Goal: Information Seeking & Learning: Understand process/instructions

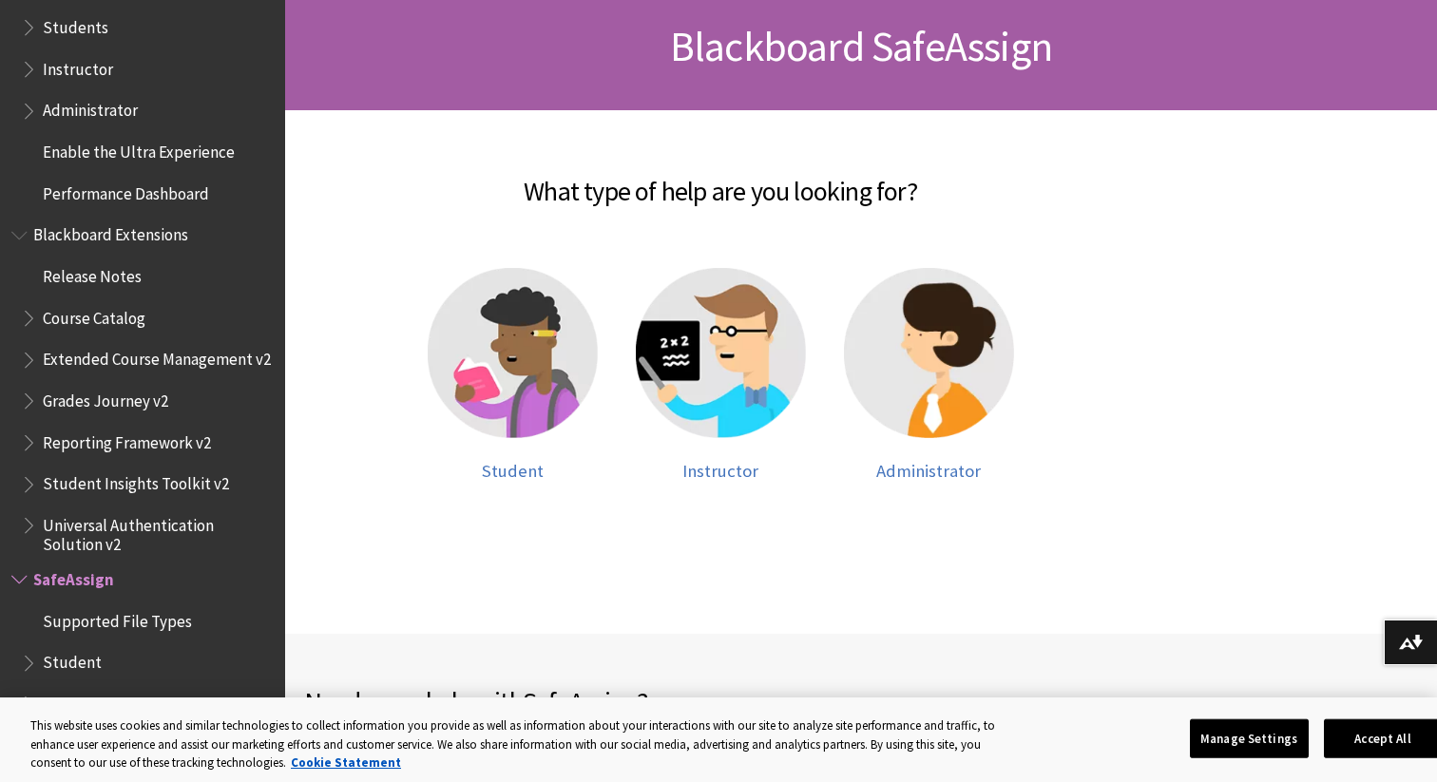
scroll to position [420, 0]
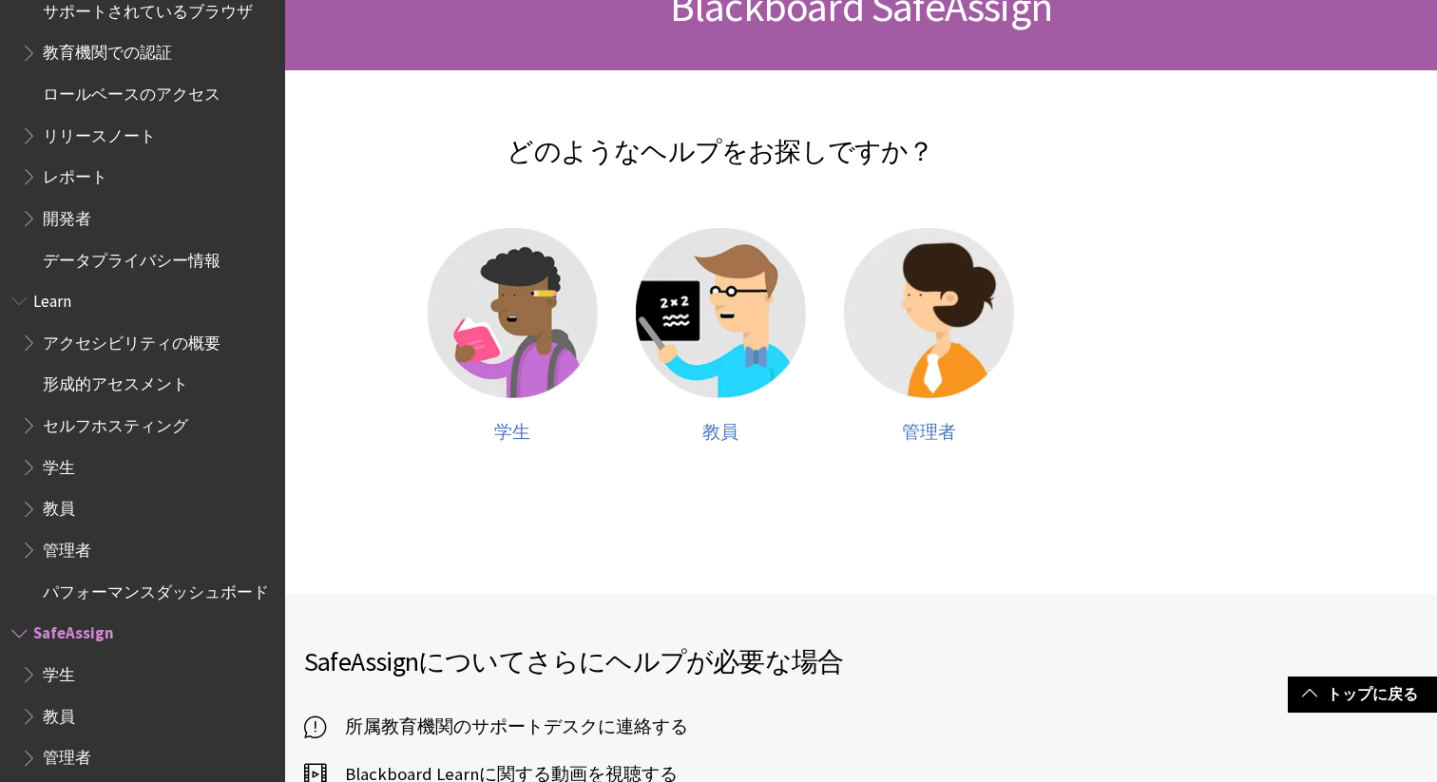
scroll to position [220, 0]
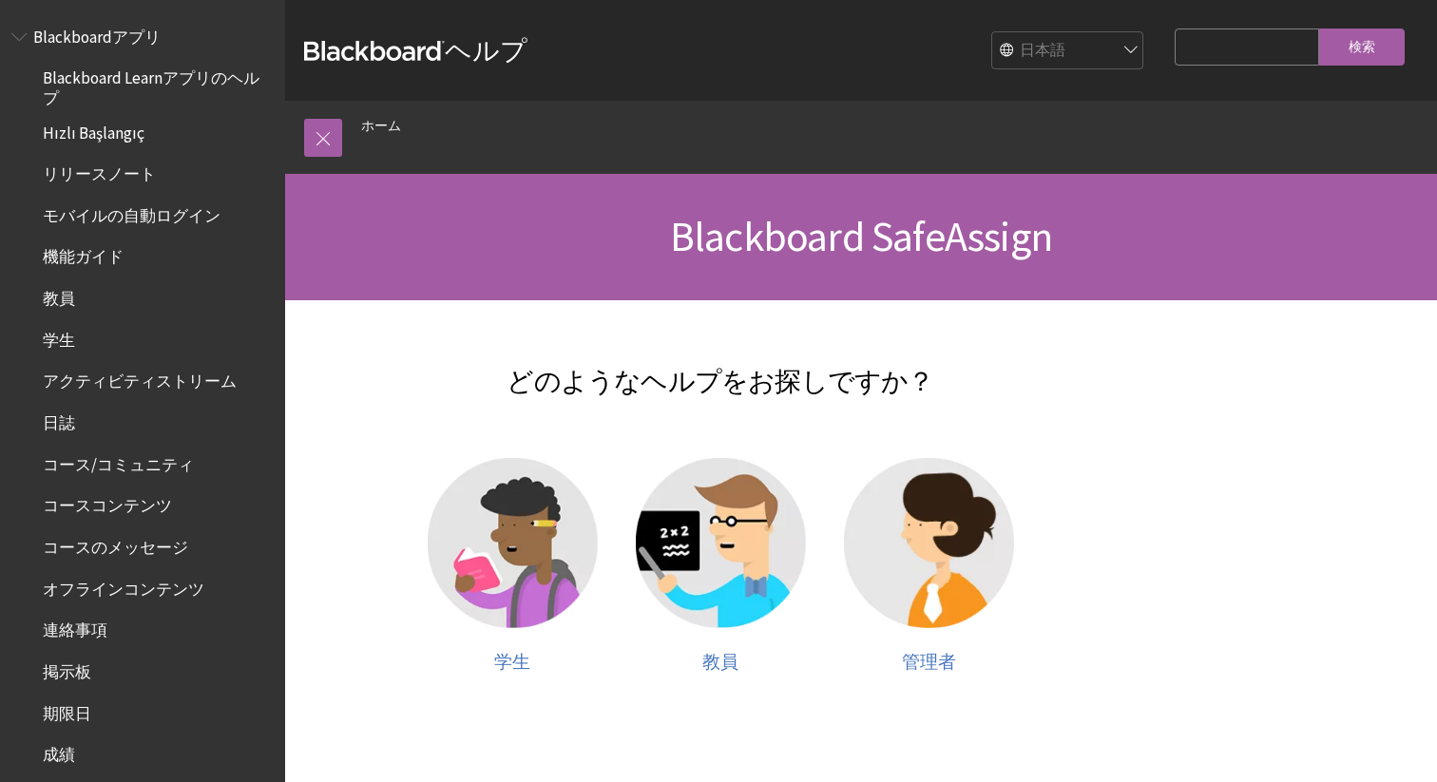
scroll to position [1200, 0]
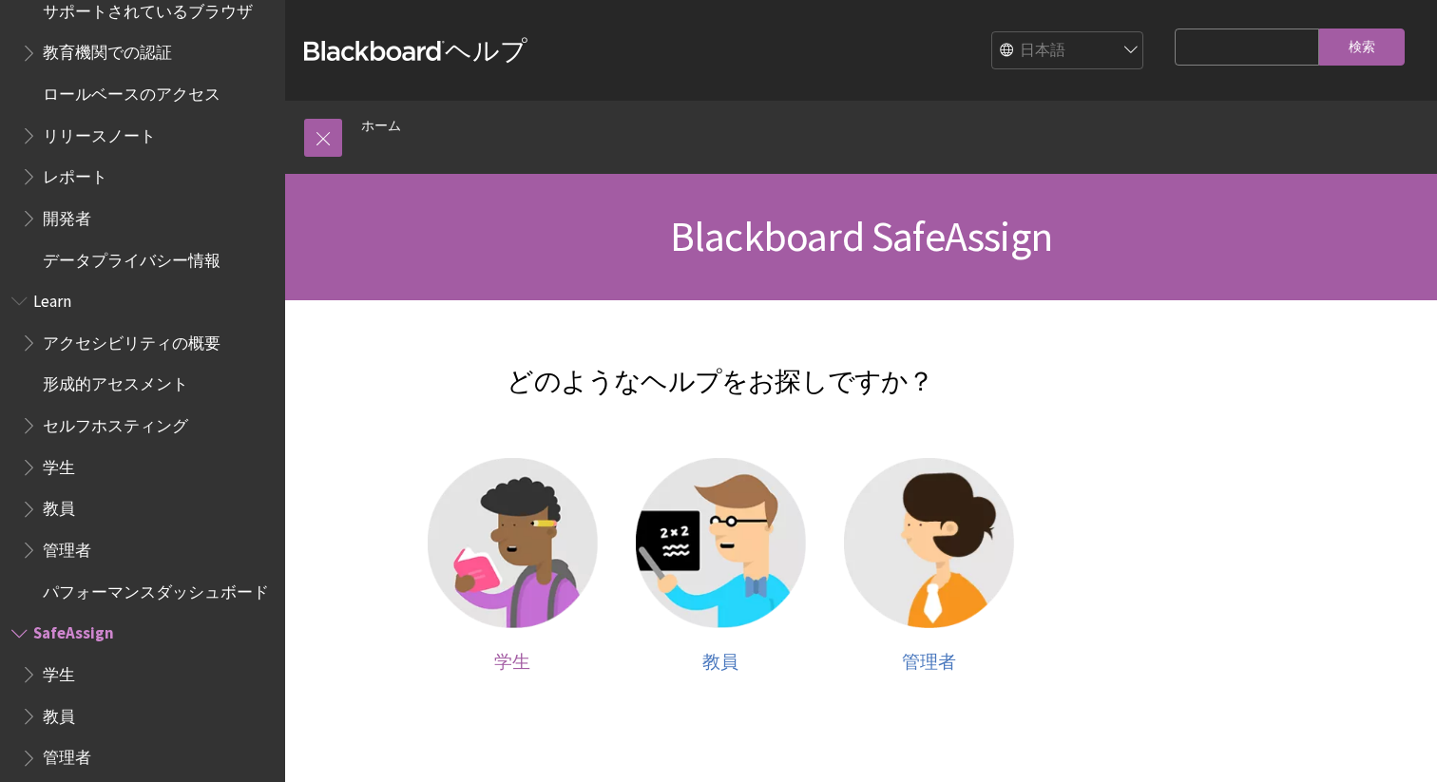
click at [516, 649] on div at bounding box center [513, 555] width 170 height 194
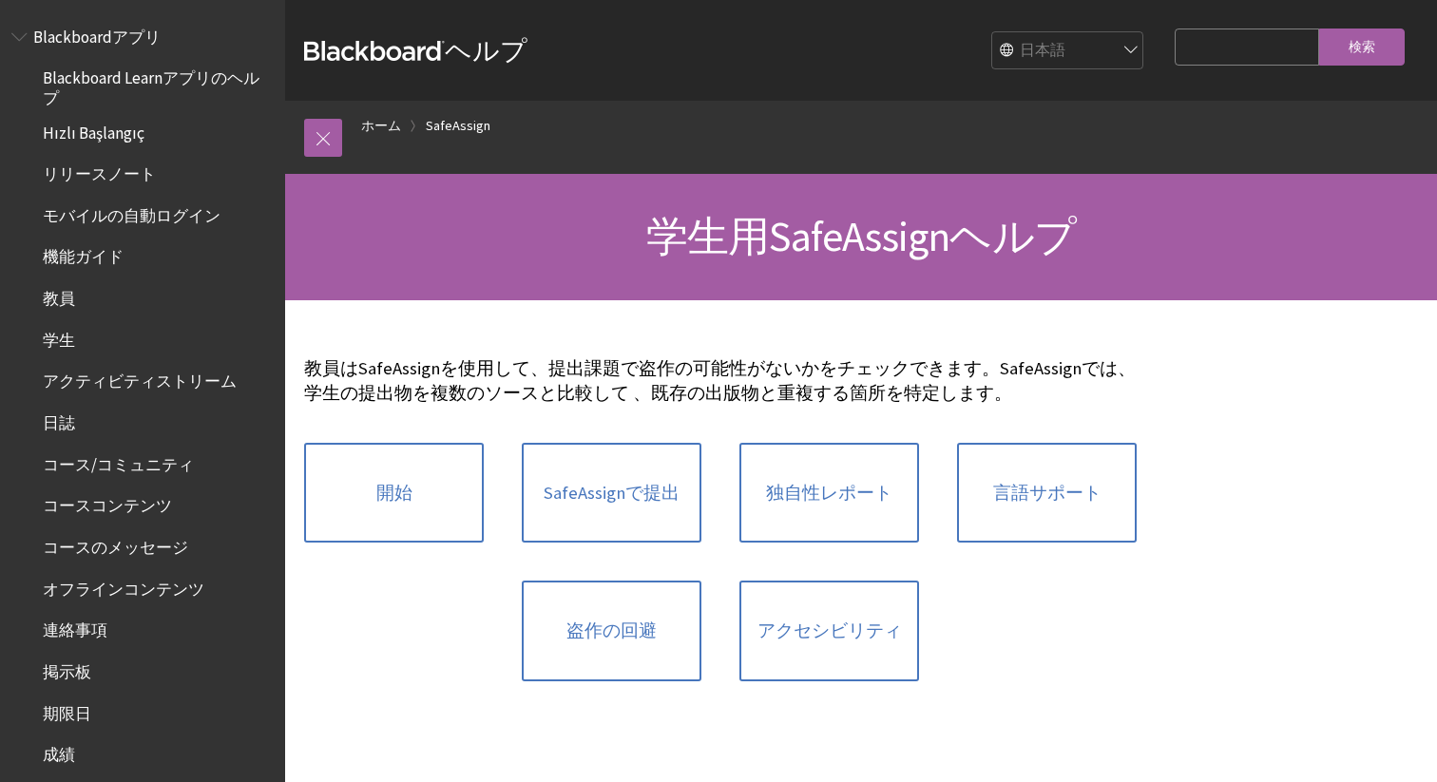
scroll to position [1449, 0]
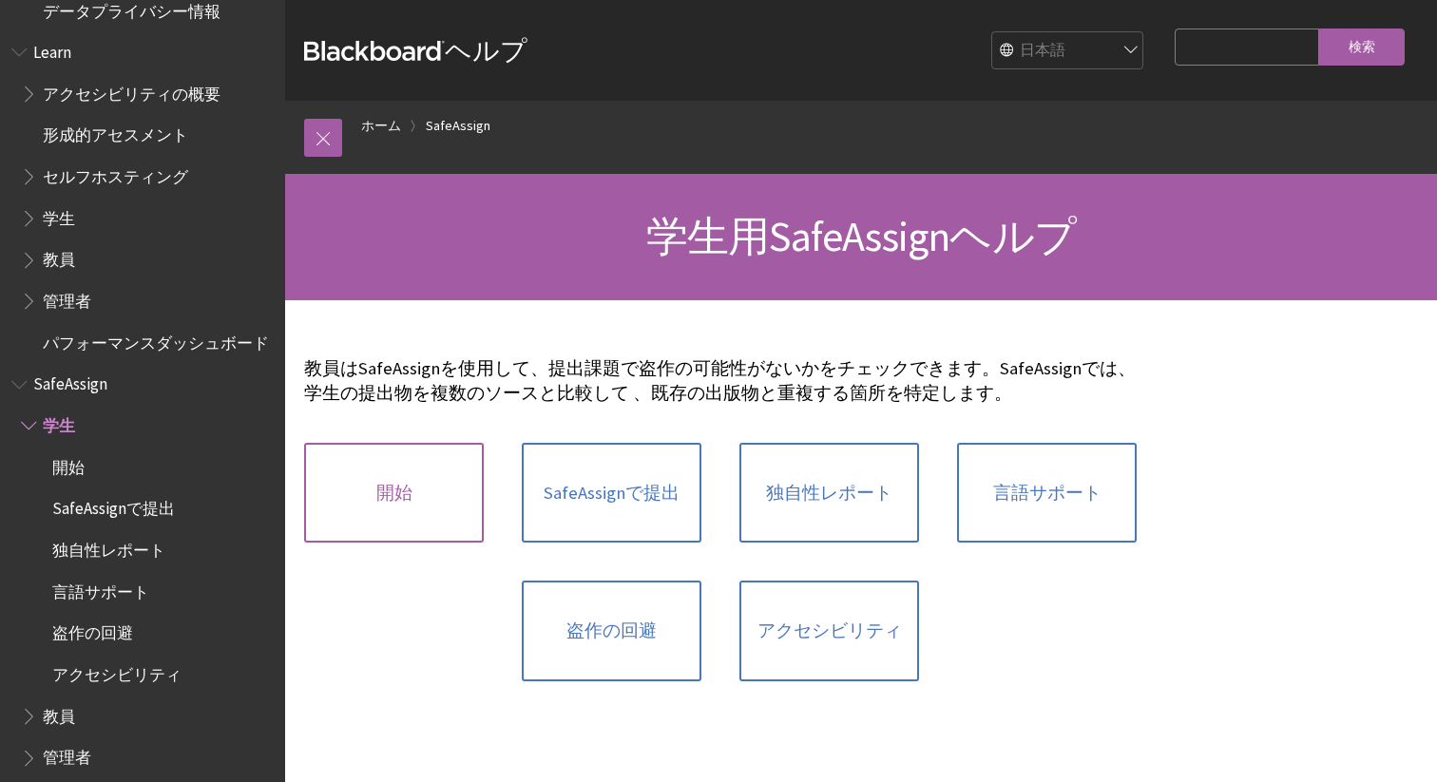
click at [426, 499] on link "開始" at bounding box center [394, 493] width 180 height 101
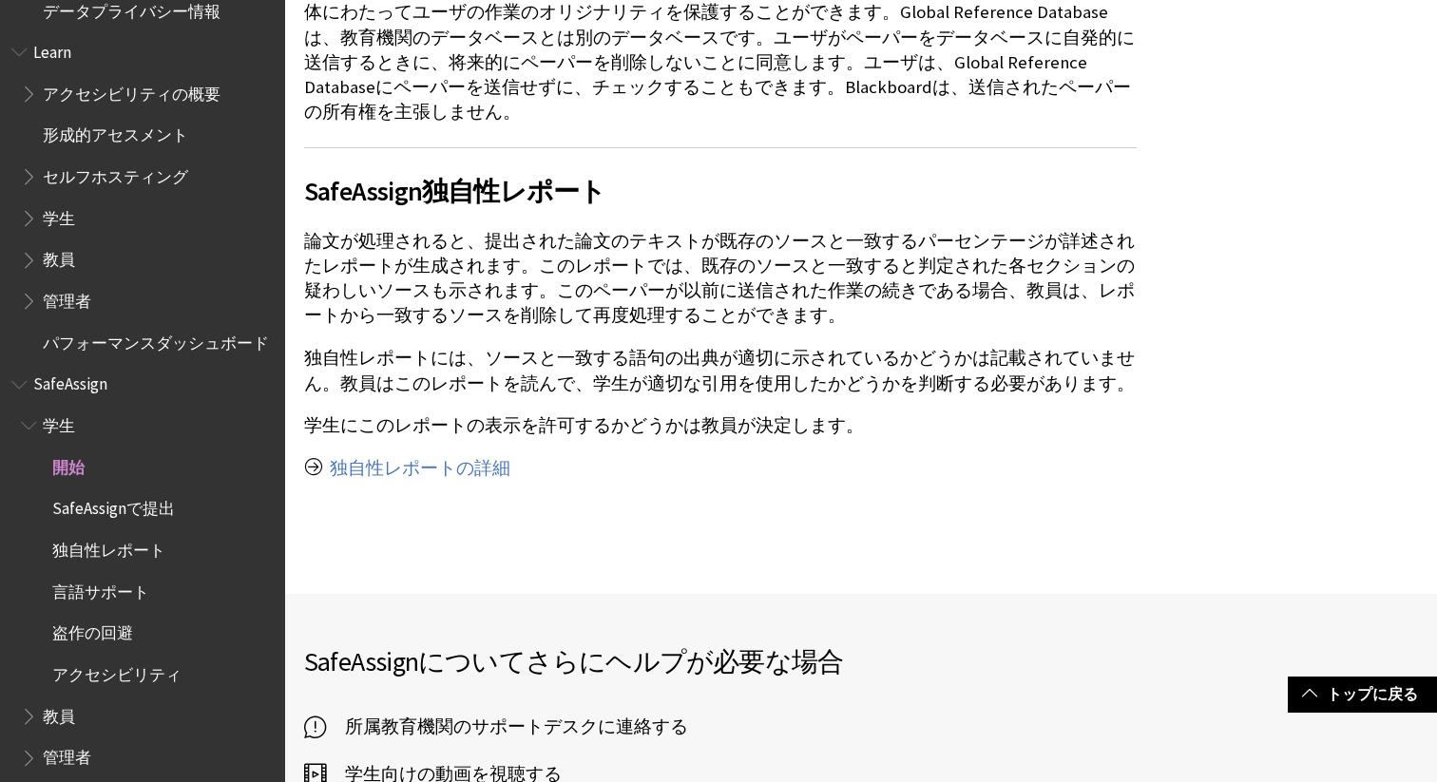
scroll to position [1414, 0]
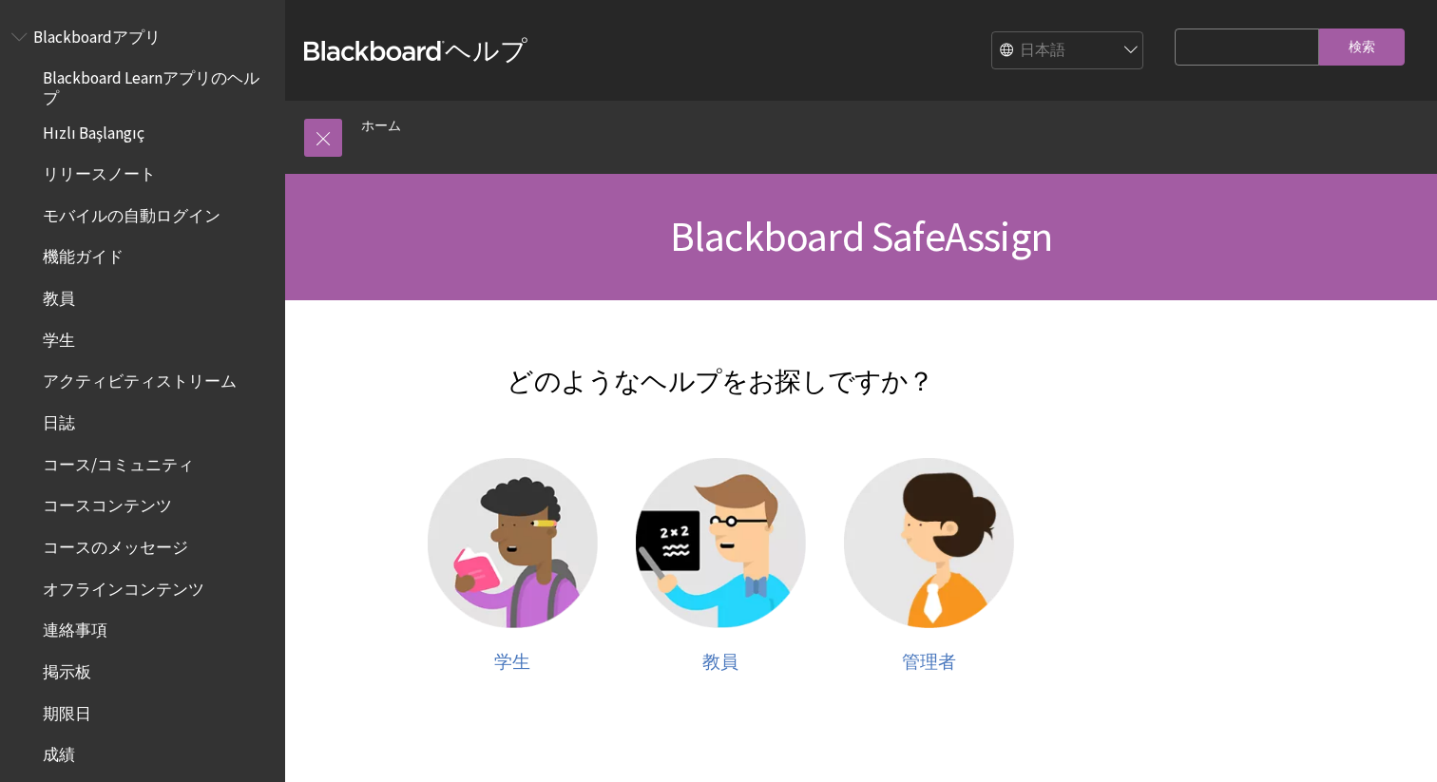
click at [1047, 48] on select "English عربية Català Cymraeg Deutsch Español Suomi Français עברית Italiano 日本語 …" at bounding box center [1068, 51] width 152 height 38
click at [20, 39] on span "Book outline for Blackboard App Help" at bounding box center [21, 33] width 20 height 24
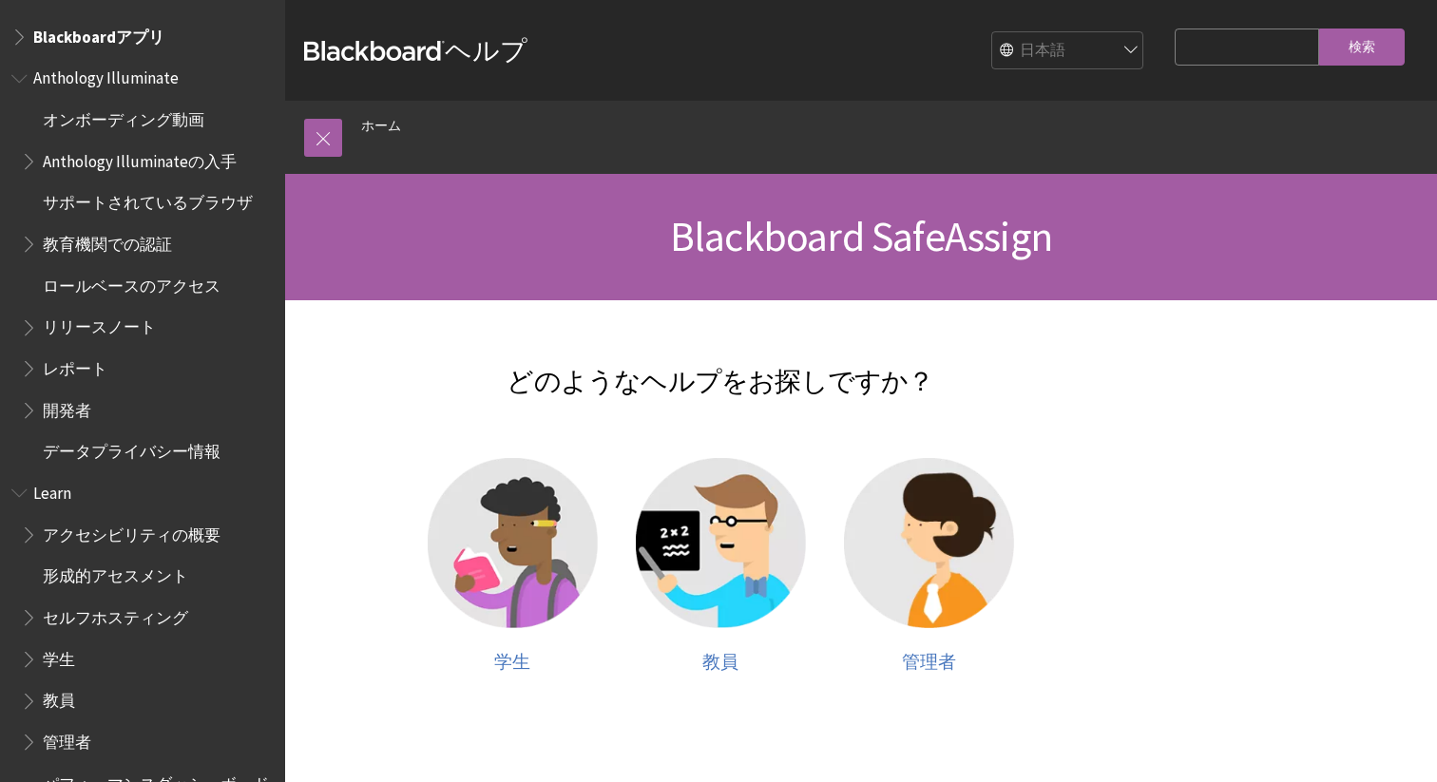
click at [20, 37] on span "Book outline for Blackboard App Help" at bounding box center [21, 33] width 20 height 24
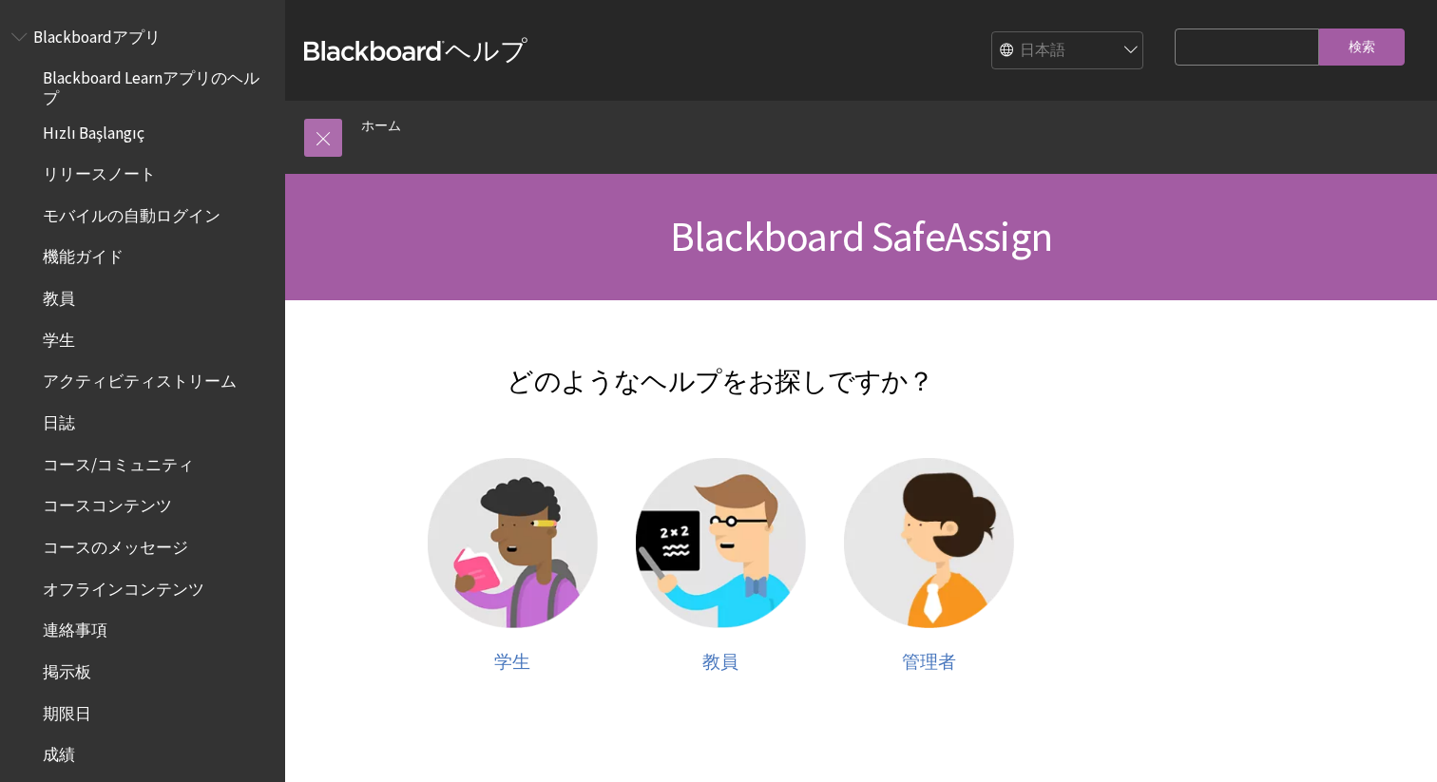
click at [332, 129] on link at bounding box center [323, 138] width 38 height 38
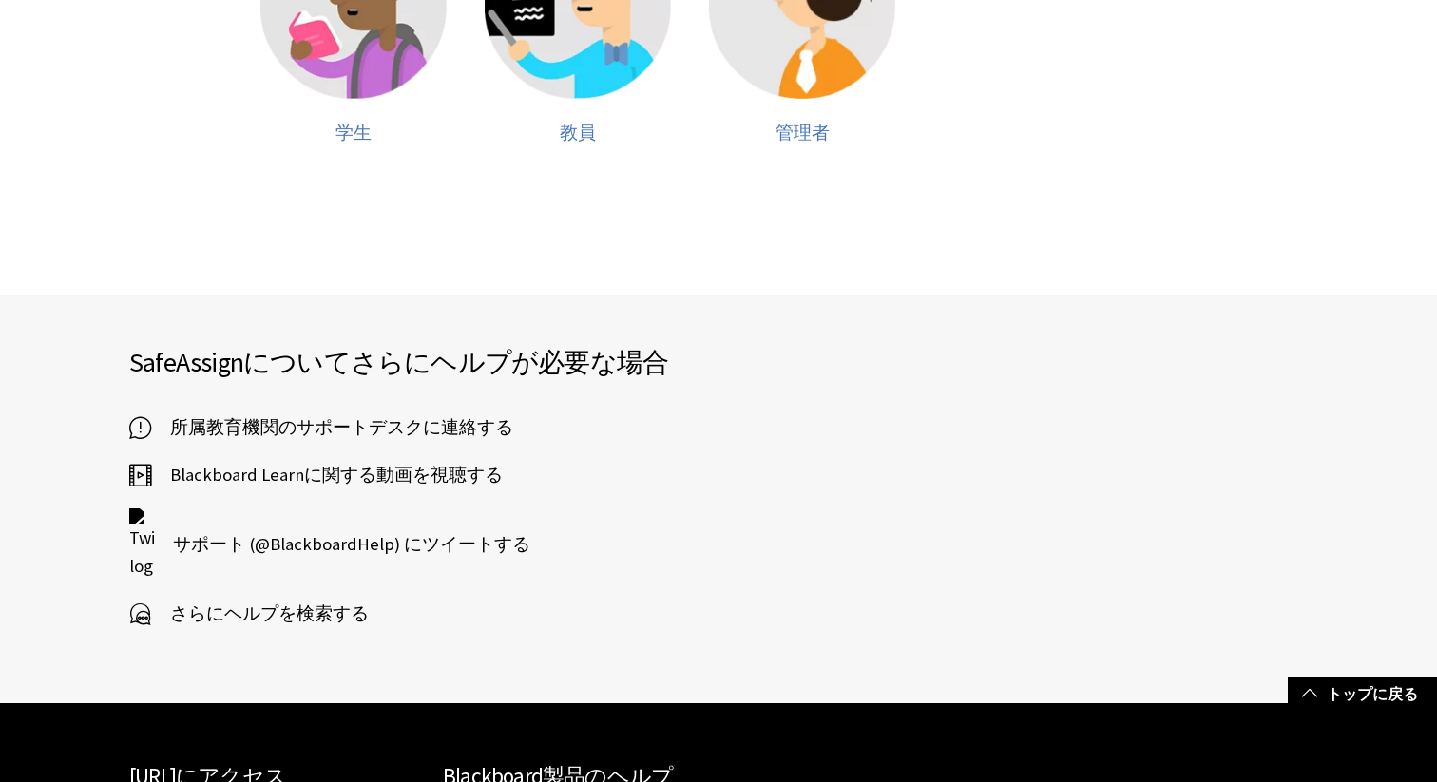
scroll to position [315, 0]
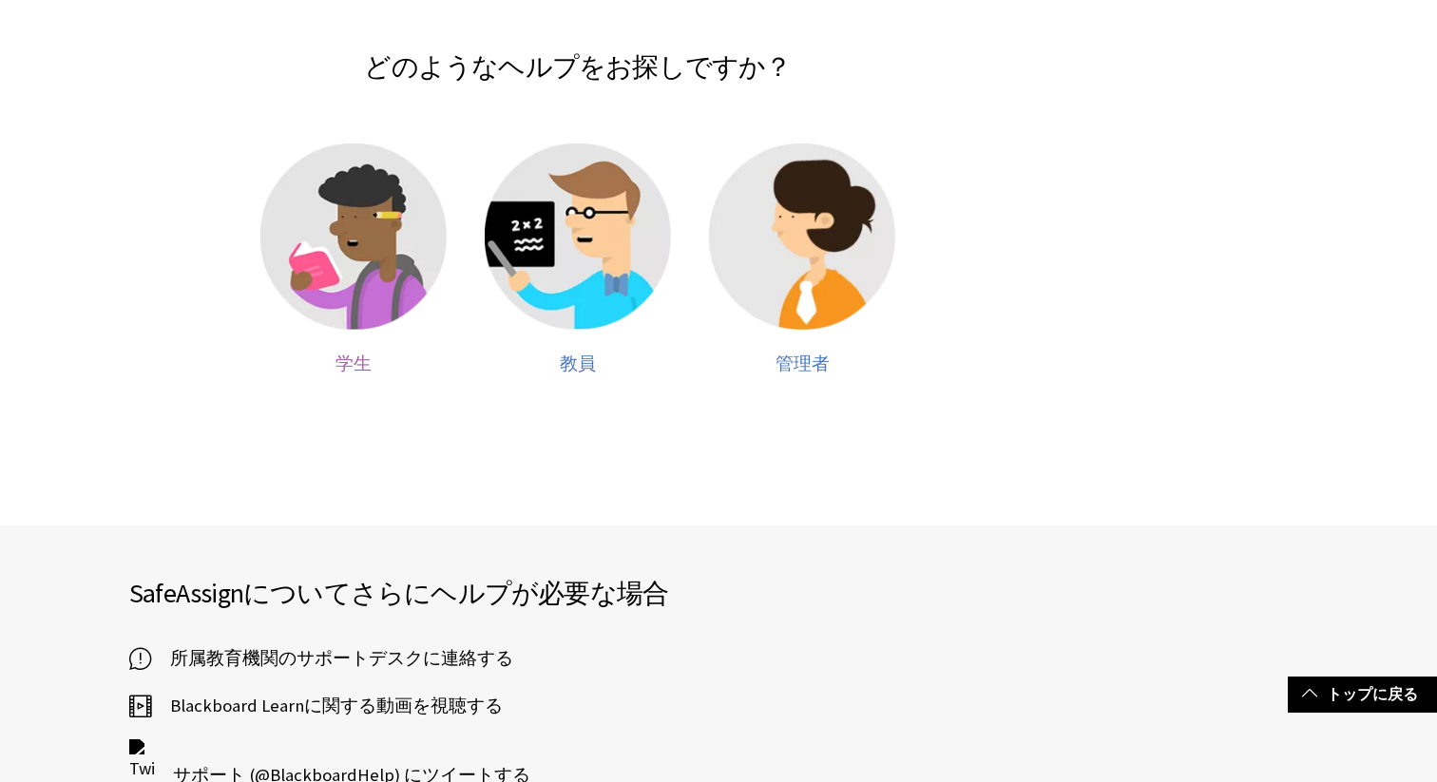
click at [348, 362] on span "学生" at bounding box center [353, 364] width 36 height 22
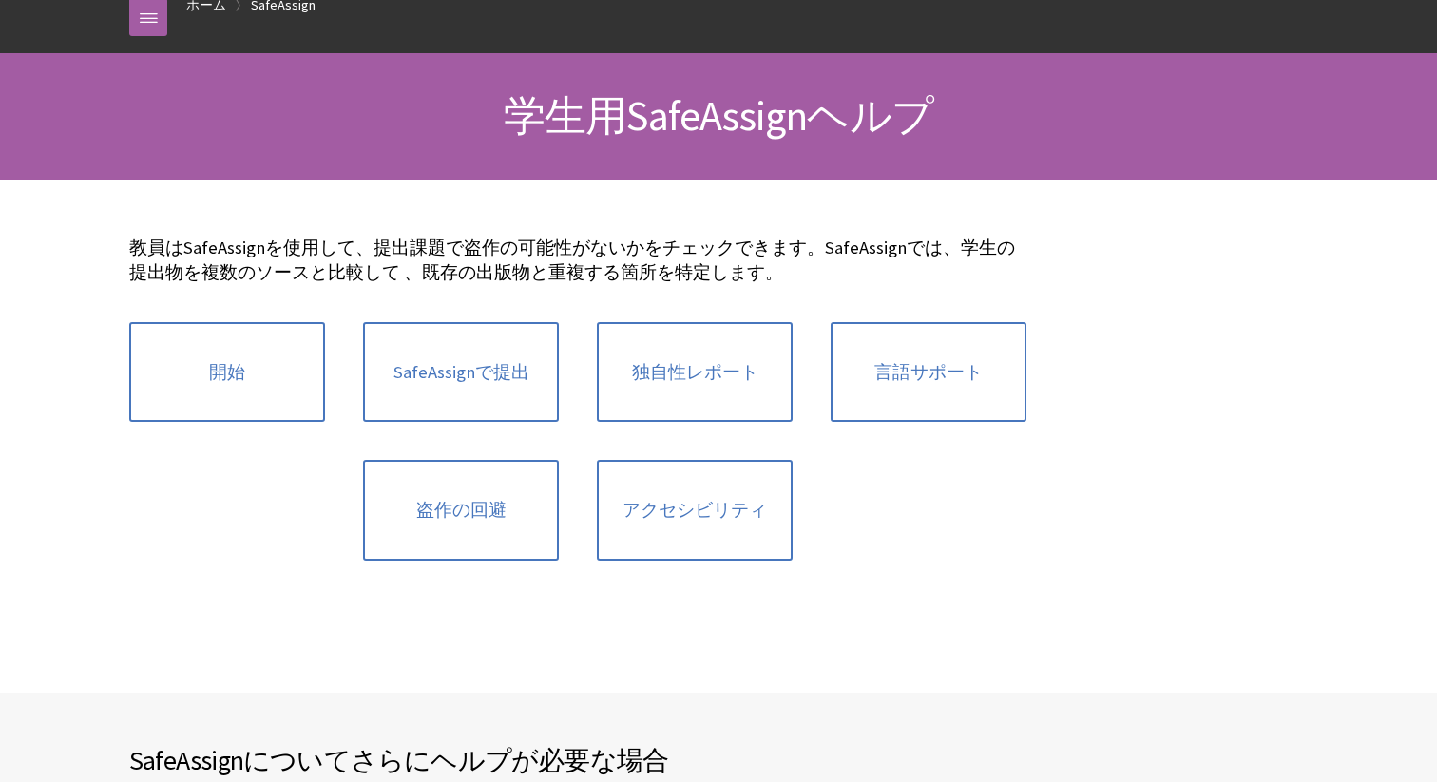
scroll to position [124, 0]
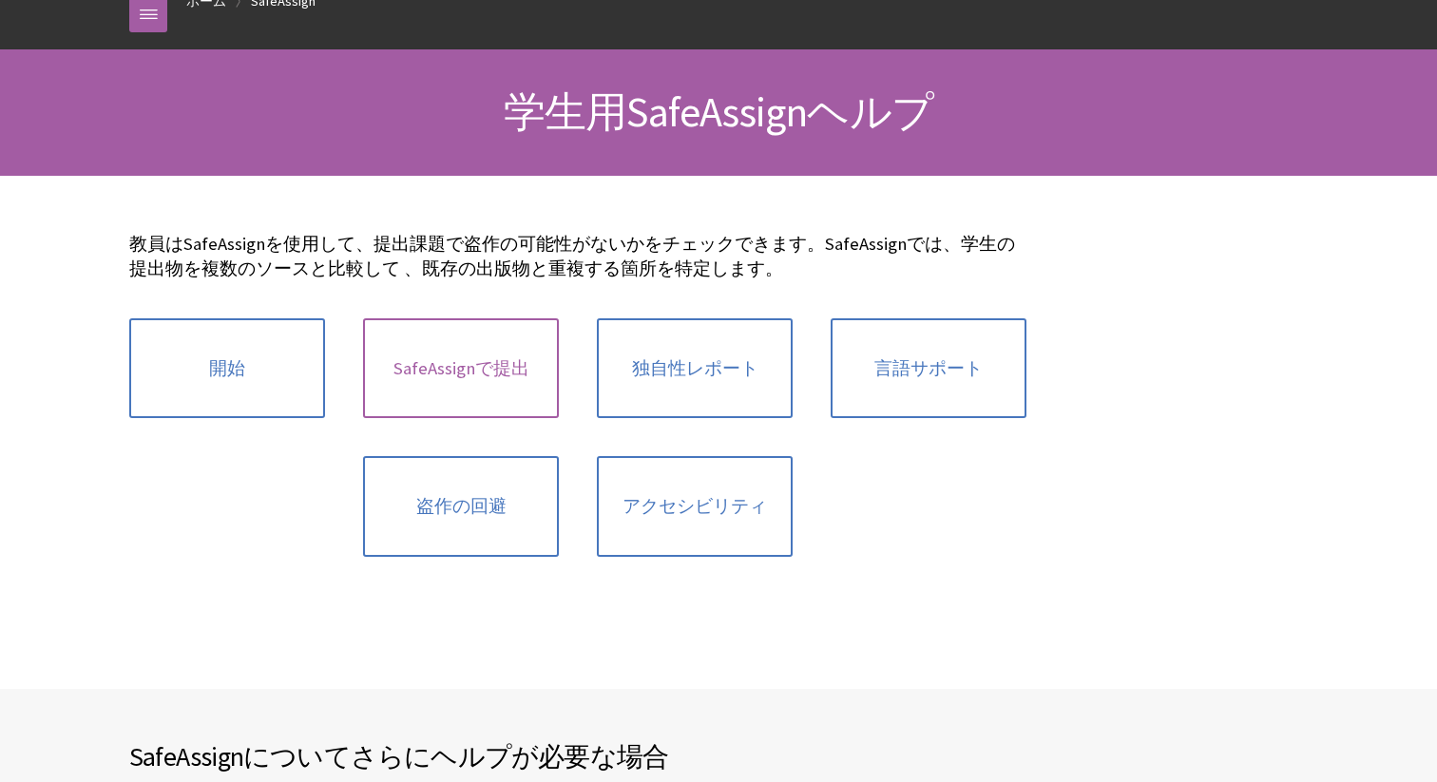
click at [488, 360] on link "SafeAssignで提出" at bounding box center [461, 368] width 196 height 101
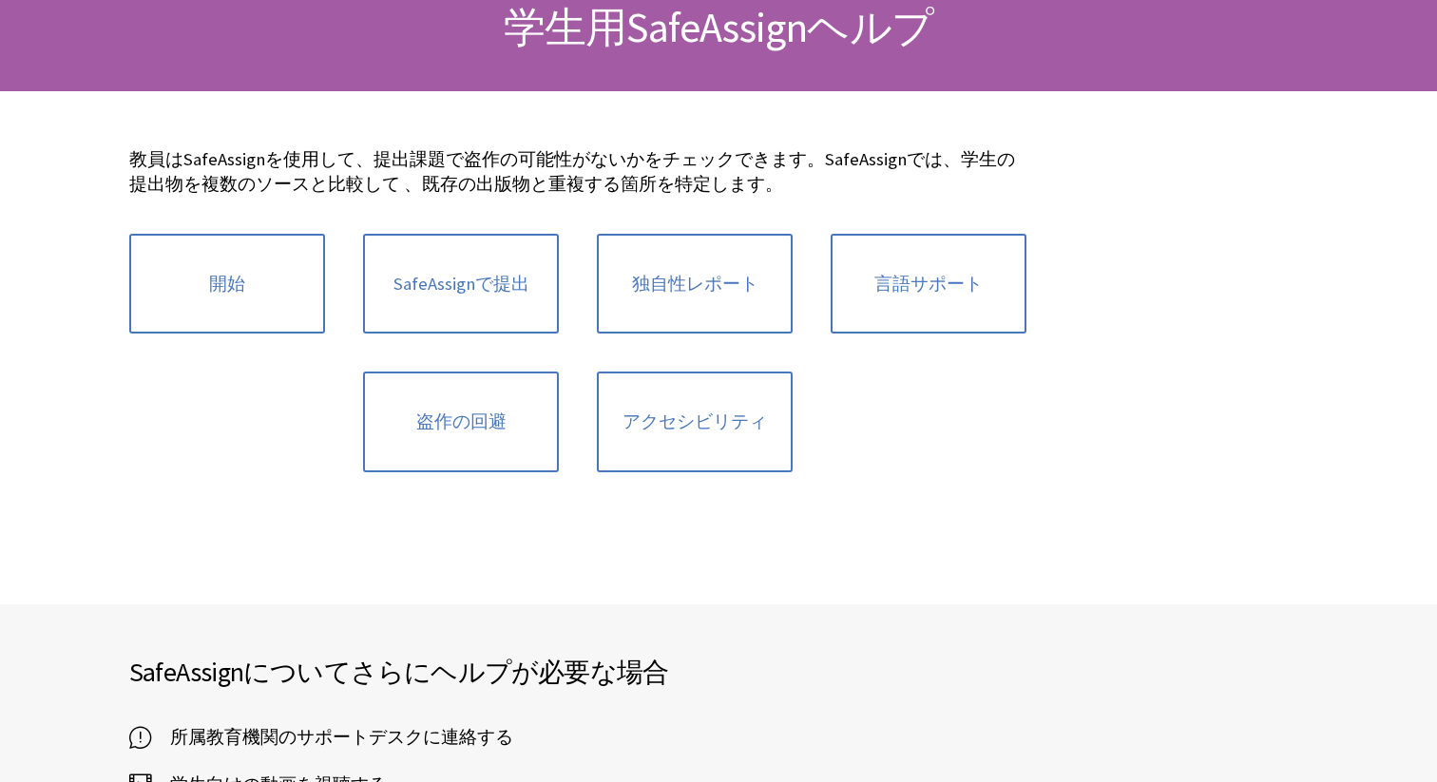
scroll to position [225, 0]
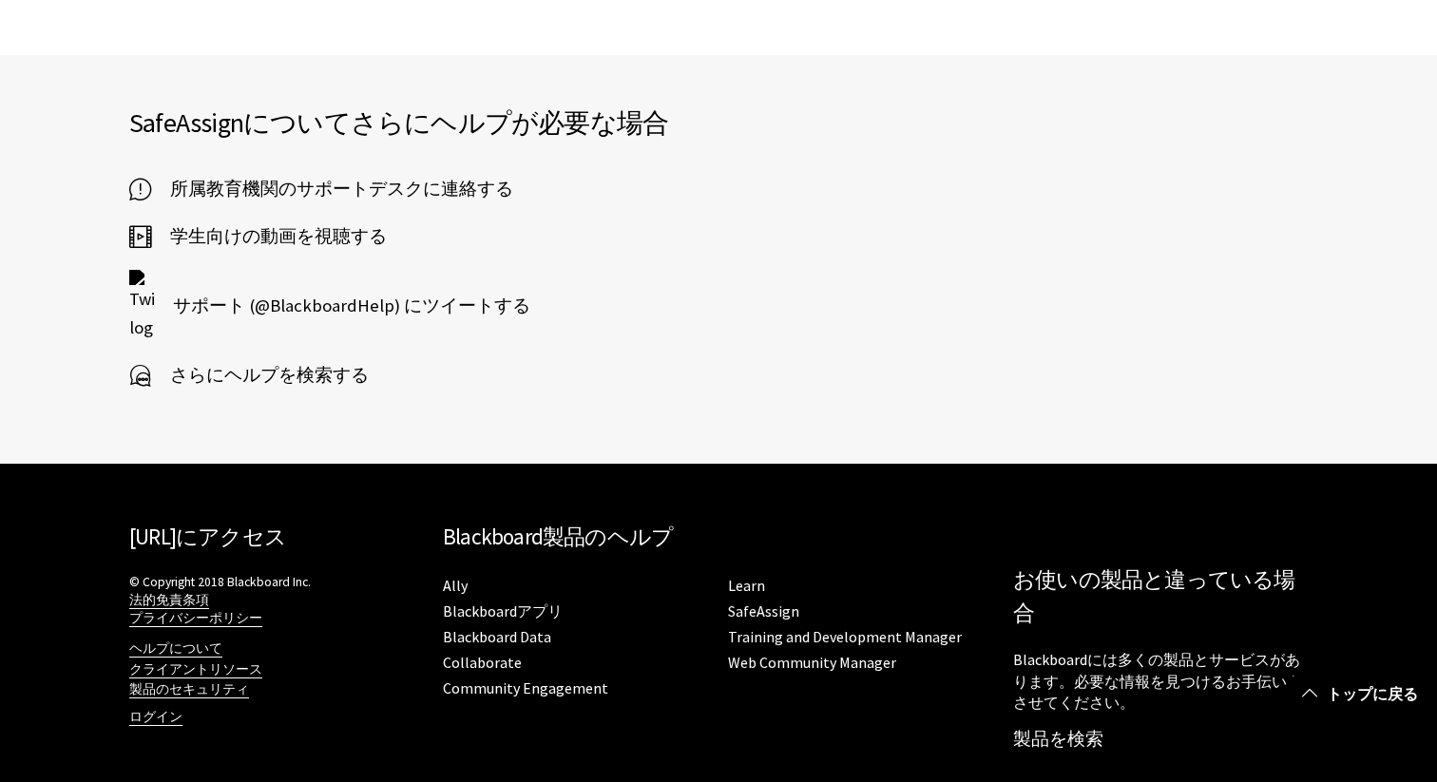
scroll to position [3886, 0]
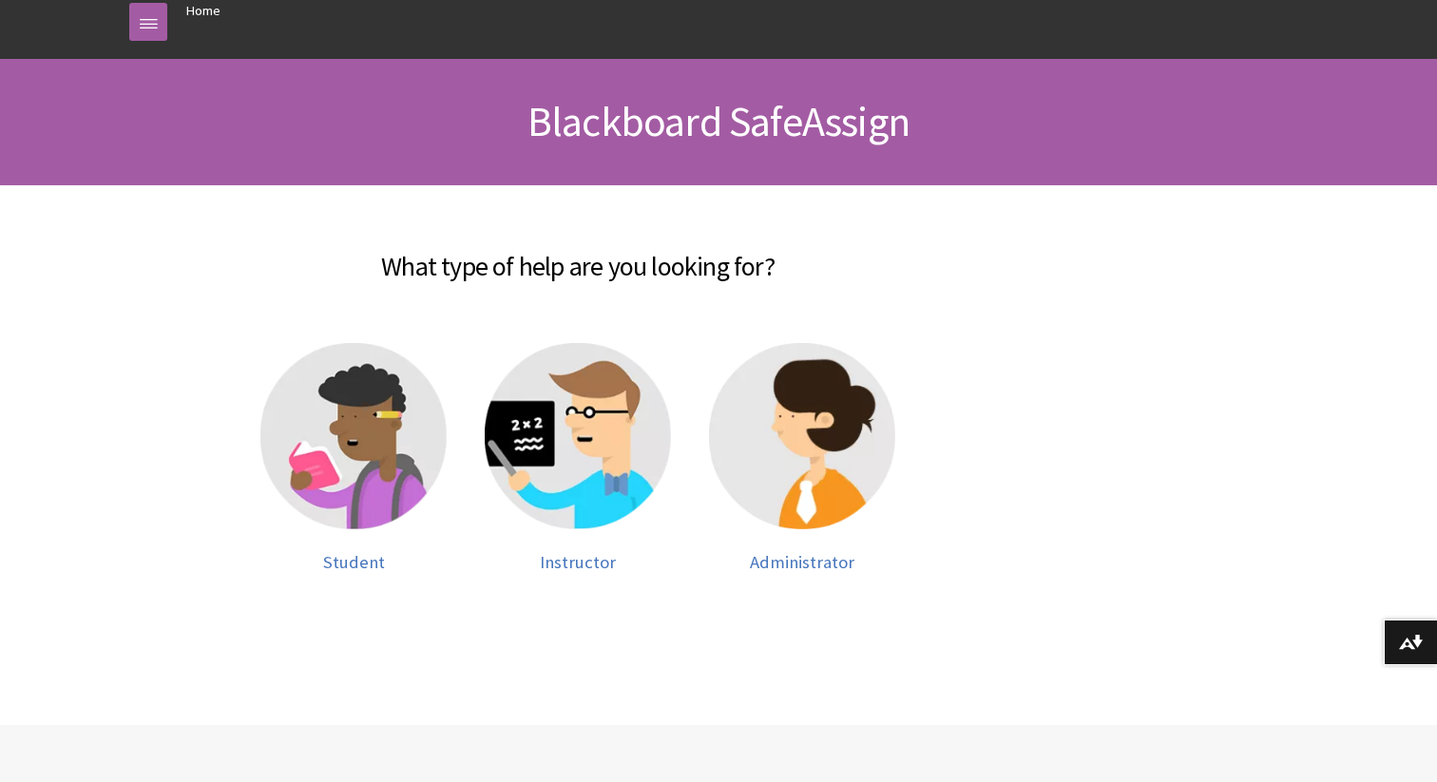
scroll to position [228, 0]
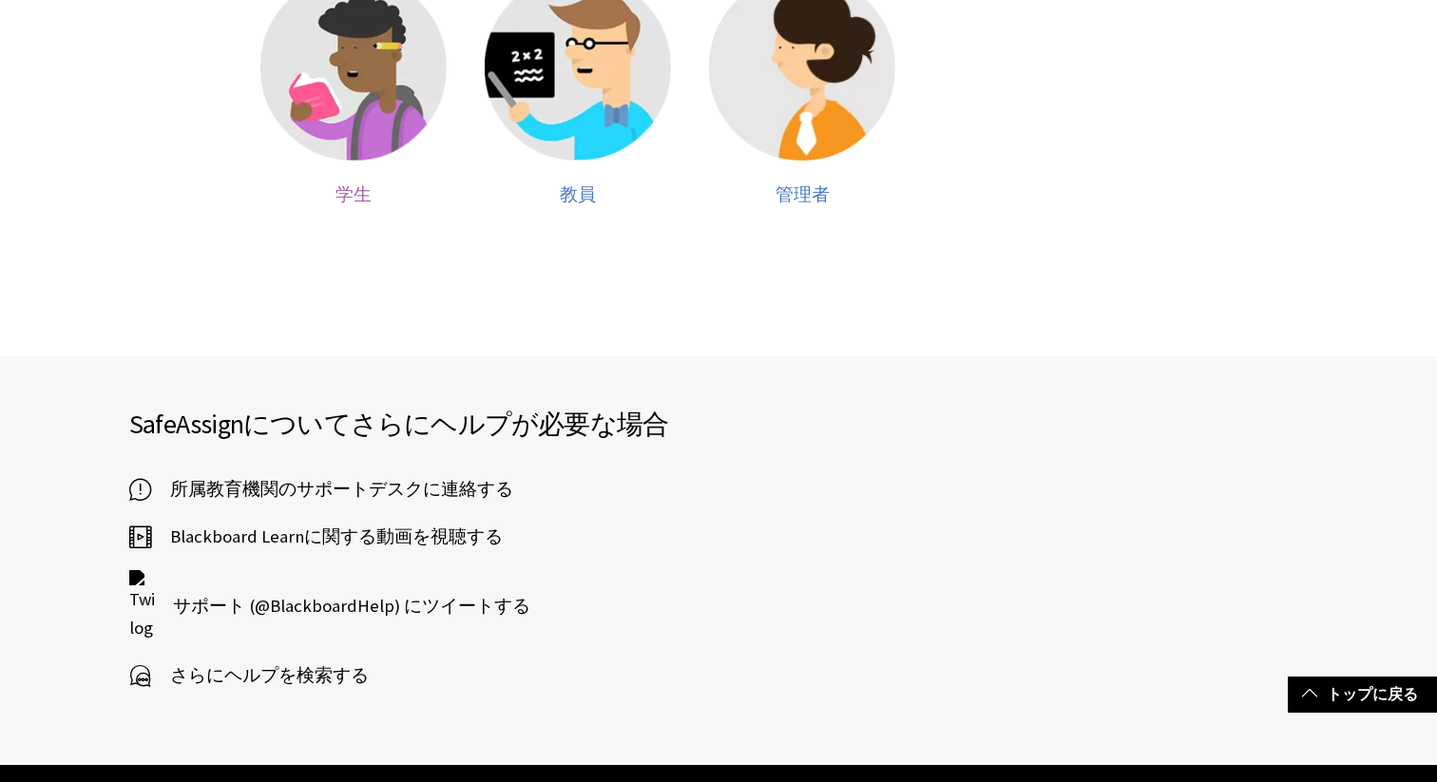
scroll to position [430, 0]
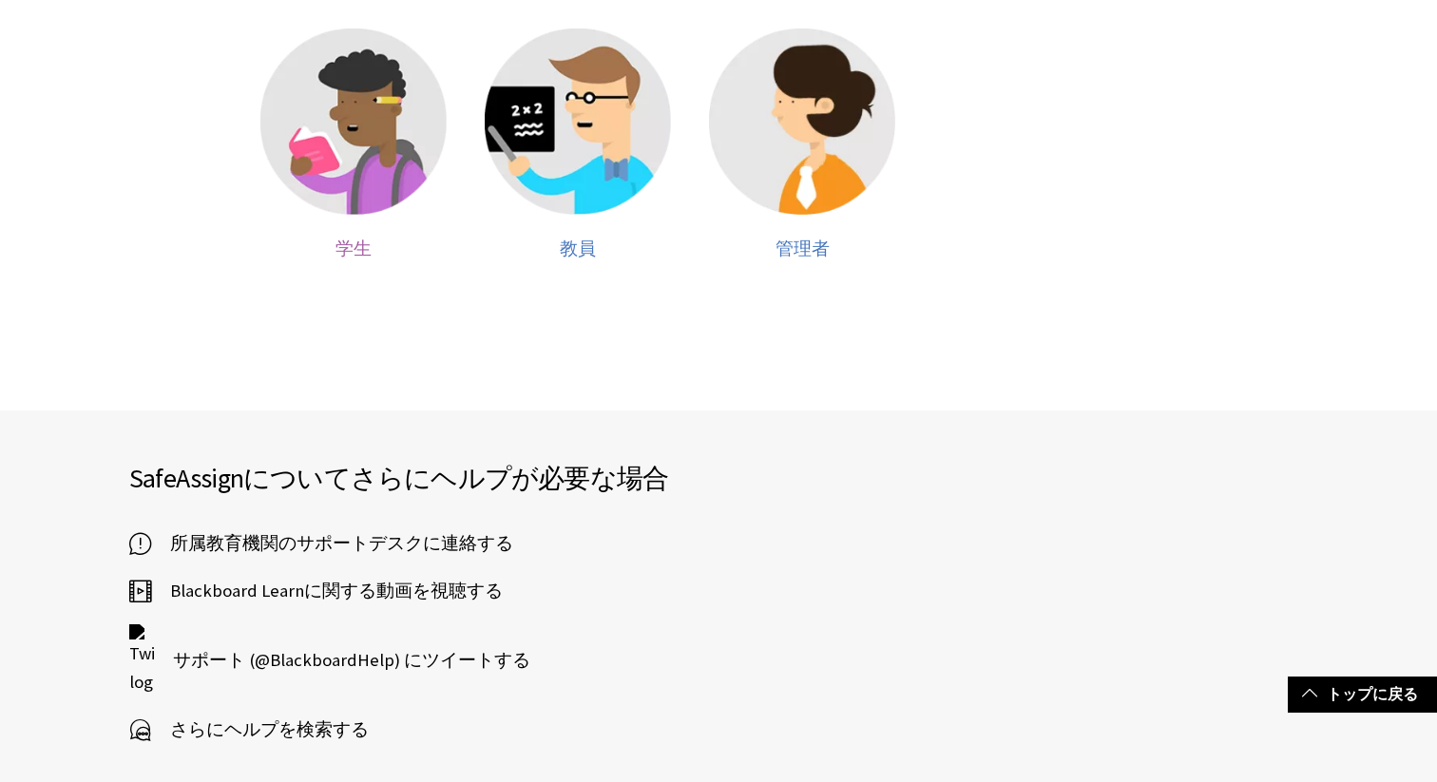
click at [370, 242] on span "学生" at bounding box center [353, 249] width 36 height 22
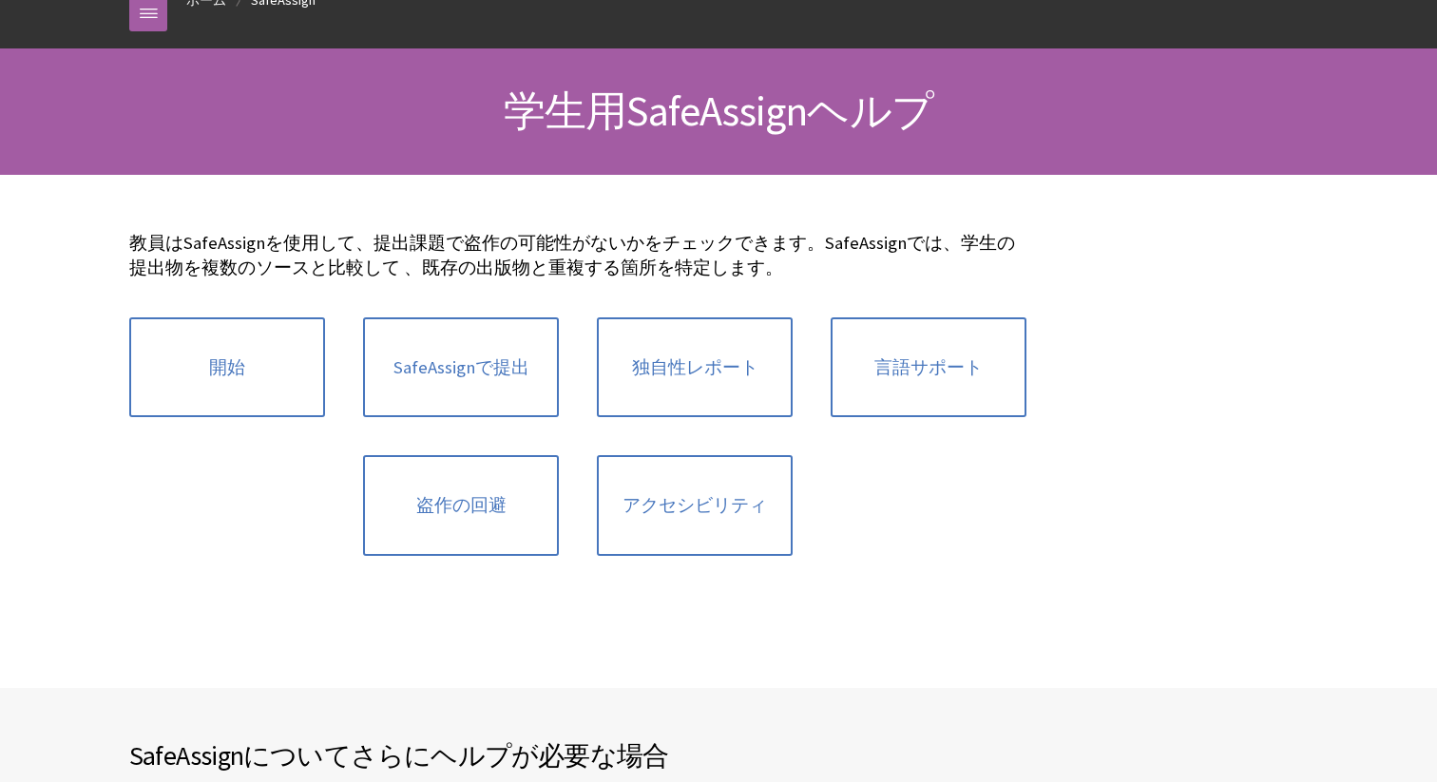
scroll to position [132, 0]
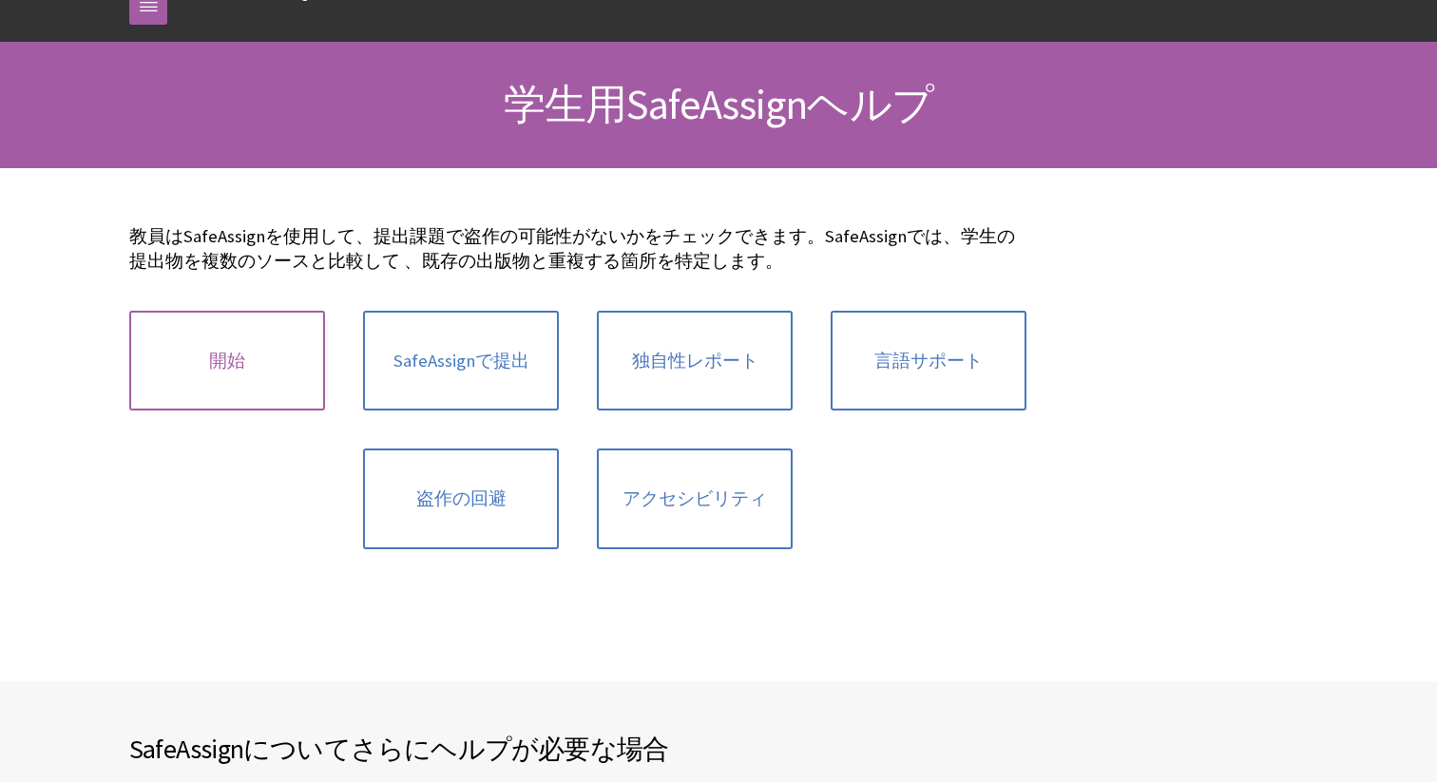
click at [231, 367] on link "開始" at bounding box center [227, 361] width 196 height 101
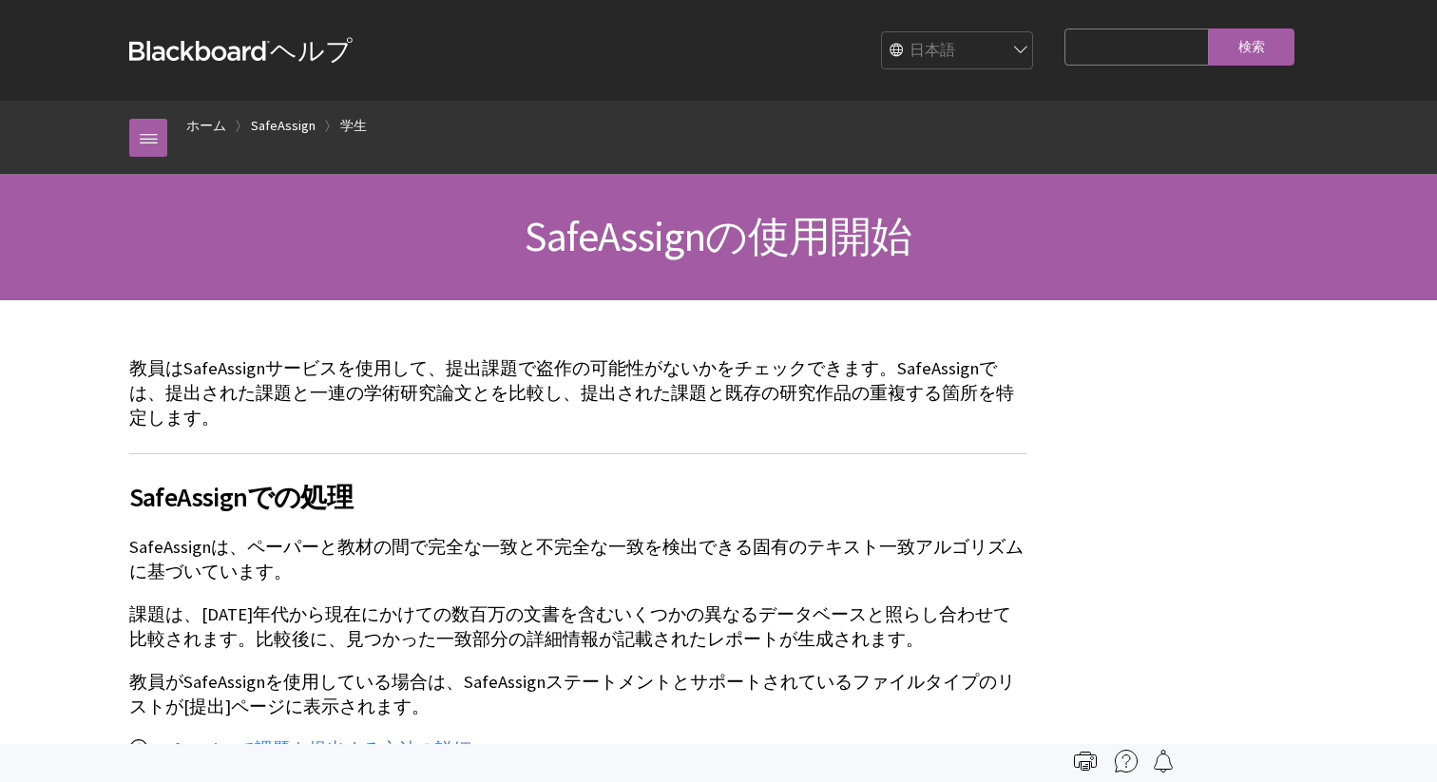
click at [662, 217] on span "SafeAssignの使用開始" at bounding box center [718, 236] width 387 height 52
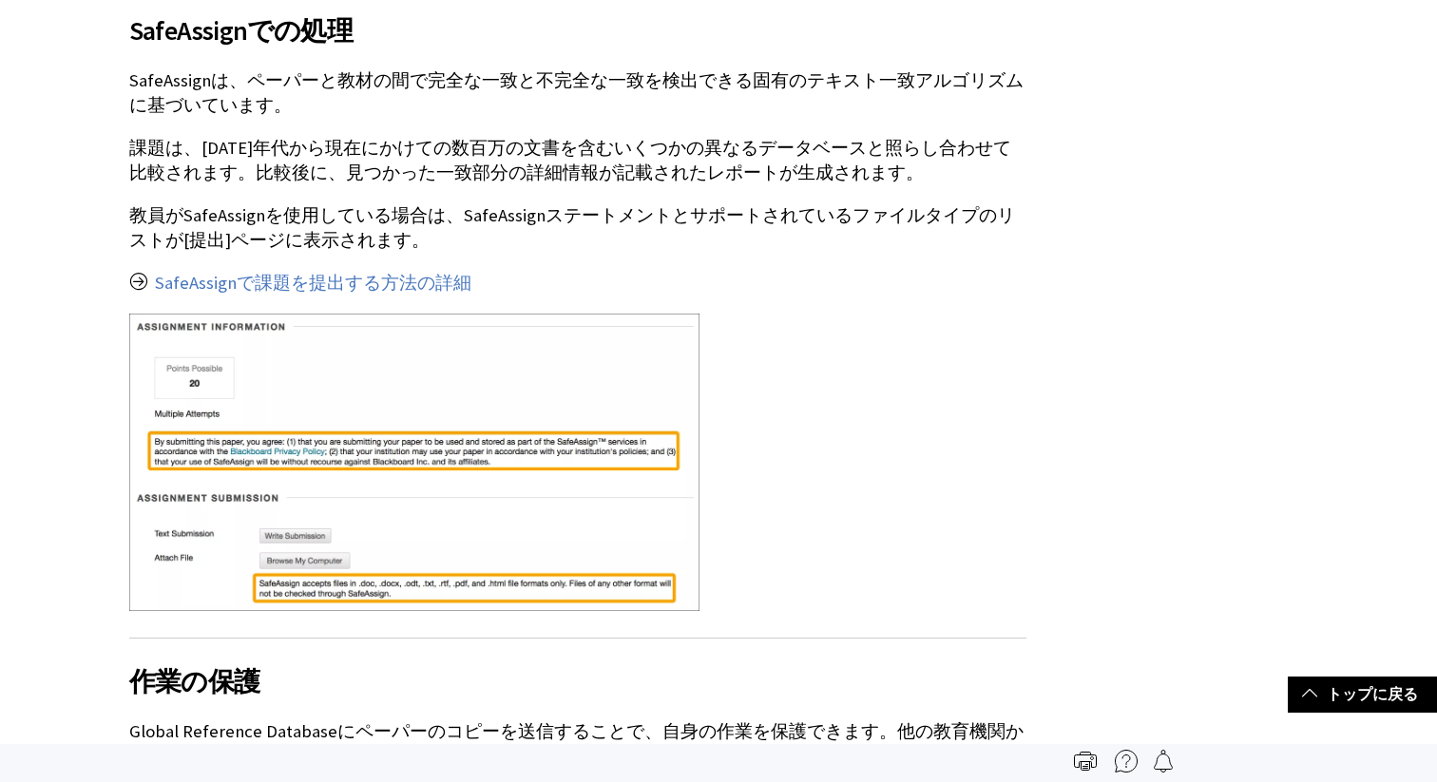
scroll to position [441, 0]
